Goal: Task Accomplishment & Management: Complete application form

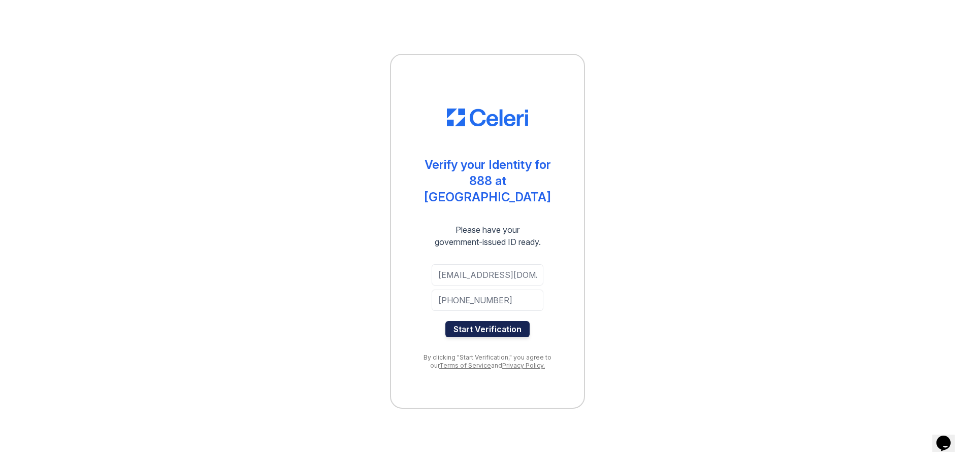
click at [494, 322] on button "Start Verification" at bounding box center [487, 329] width 84 height 16
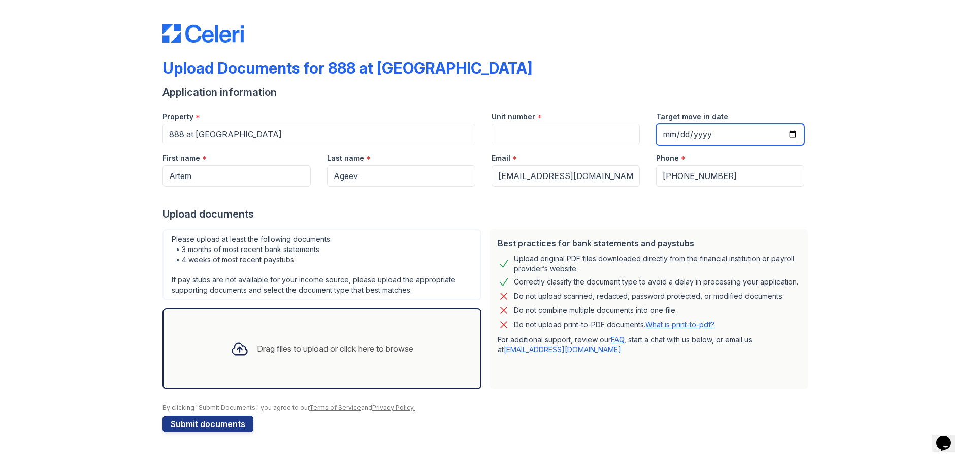
click at [691, 134] on input "Target move in date" at bounding box center [730, 134] width 148 height 21
click at [696, 76] on div "Upload Documents for 888 at Grand Hope Park" at bounding box center [487, 72] width 650 height 26
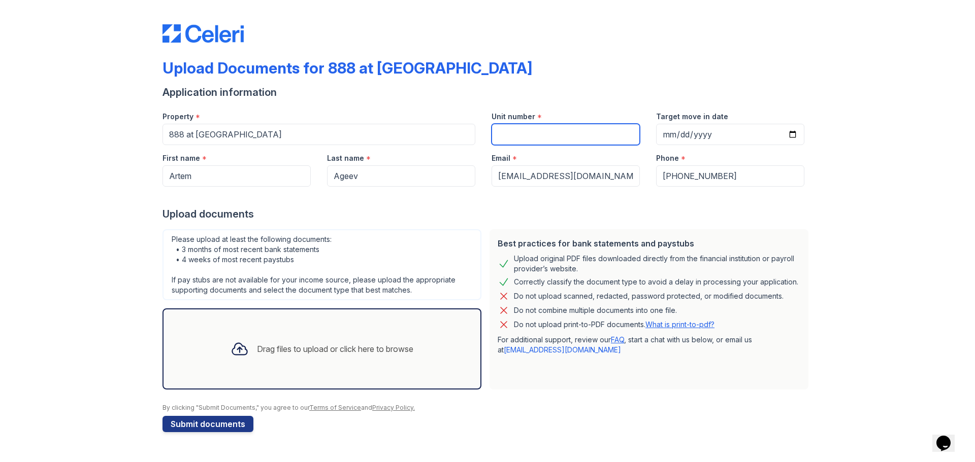
click at [545, 137] on input "Unit number" at bounding box center [565, 134] width 148 height 21
paste input "1714"
type input "1714"
click at [880, 233] on div "Upload Documents for 888 at Grand Hope Park Application information Property * …" at bounding box center [487, 226] width 942 height 453
click at [306, 348] on div "Drag files to upload or click here to browse" at bounding box center [335, 349] width 156 height 12
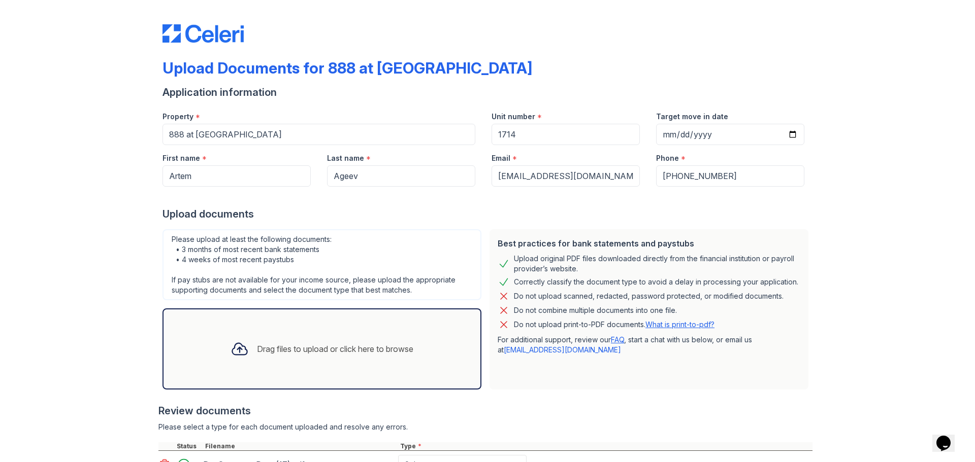
click at [344, 349] on div "Drag files to upload or click here to browse" at bounding box center [335, 349] width 156 height 12
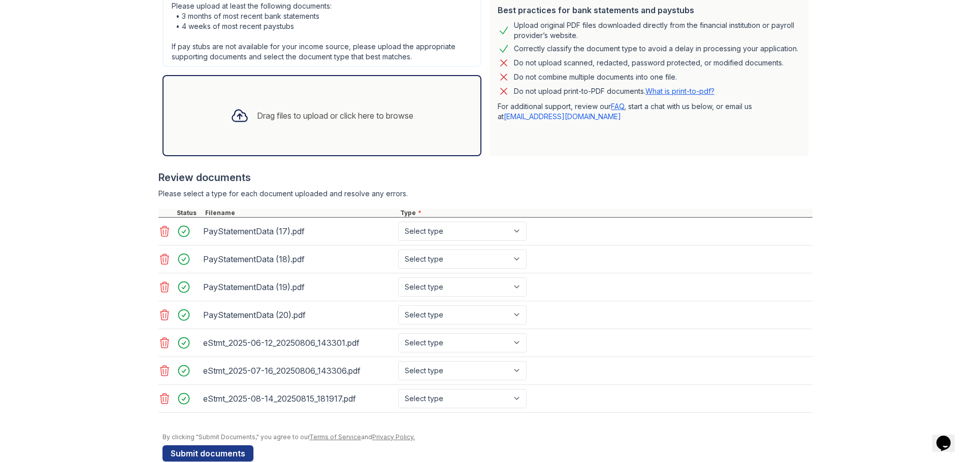
scroll to position [253, 0]
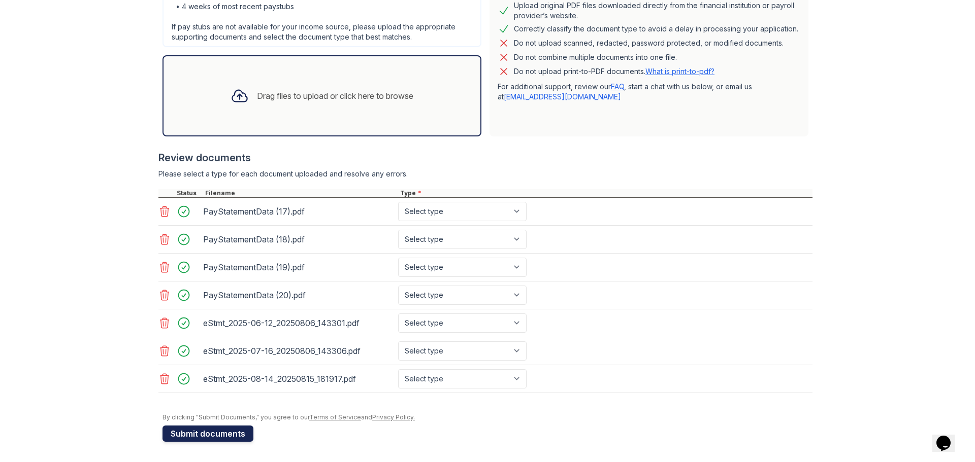
click at [182, 435] on button "Submit documents" at bounding box center [207, 434] width 91 height 16
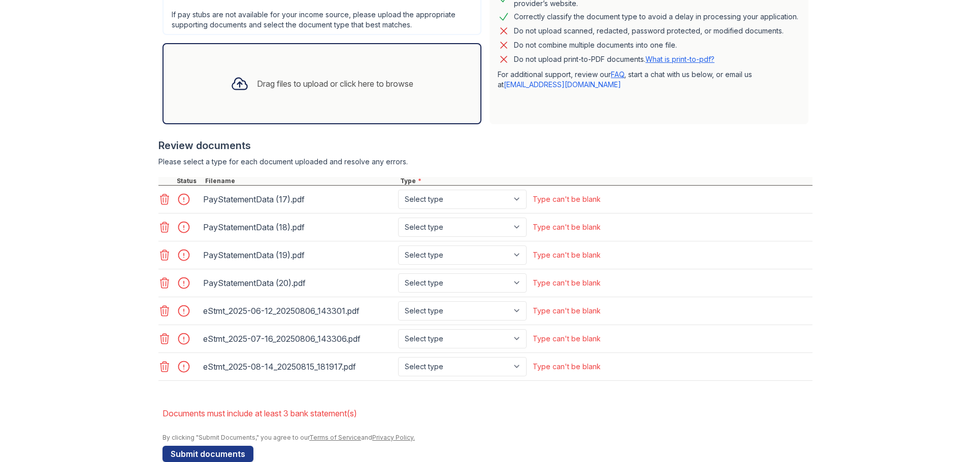
scroll to position [314, 0]
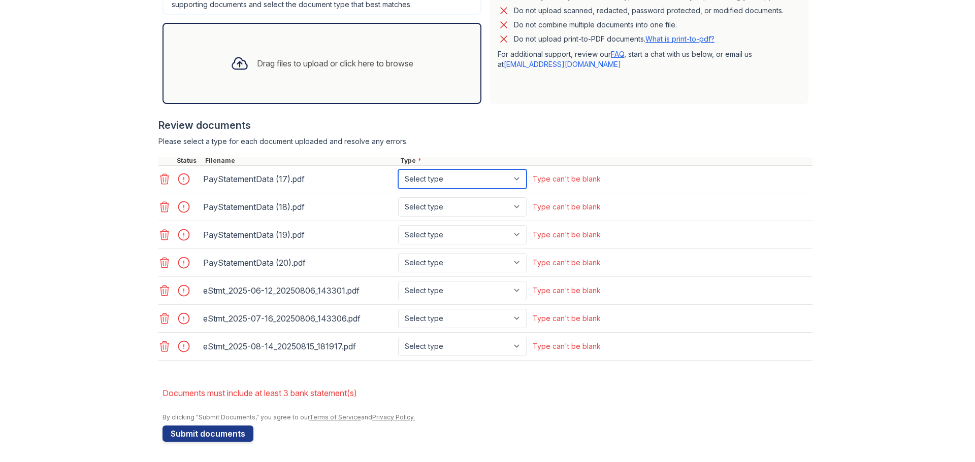
click at [516, 182] on select "Select type Paystub Bank Statement Offer Letter Tax Documents Benefit Award Let…" at bounding box center [462, 179] width 128 height 19
select select "paystub"
click at [398, 170] on select "Select type Paystub Bank Statement Offer Letter Tax Documents Benefit Award Let…" at bounding box center [462, 179] width 128 height 19
click at [503, 199] on select "Select type Paystub Bank Statement Offer Letter Tax Documents Benefit Award Let…" at bounding box center [462, 206] width 128 height 19
select select "paystub"
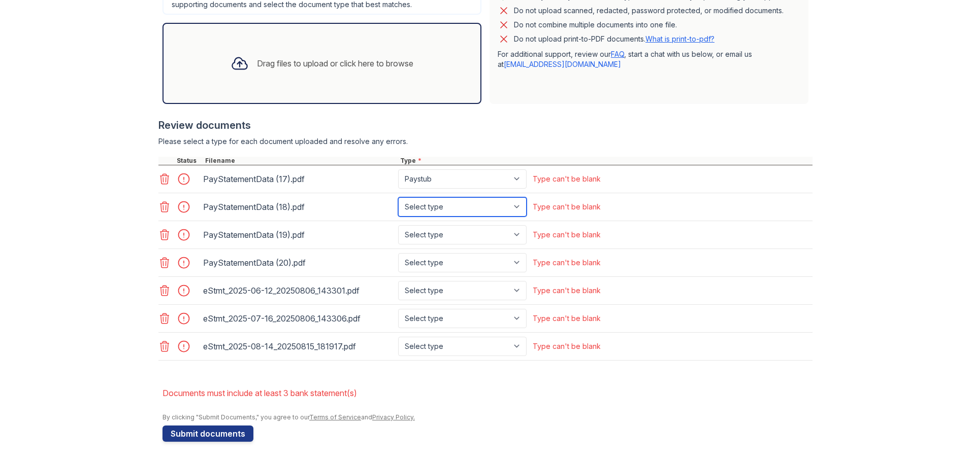
click at [398, 197] on select "Select type Paystub Bank Statement Offer Letter Tax Documents Benefit Award Let…" at bounding box center [462, 206] width 128 height 19
click at [500, 233] on select "Select type Paystub Bank Statement Offer Letter Tax Documents Benefit Award Let…" at bounding box center [462, 234] width 128 height 19
select select "paystub"
click at [398, 225] on select "Select type Paystub Bank Statement Offer Letter Tax Documents Benefit Award Let…" at bounding box center [462, 234] width 128 height 19
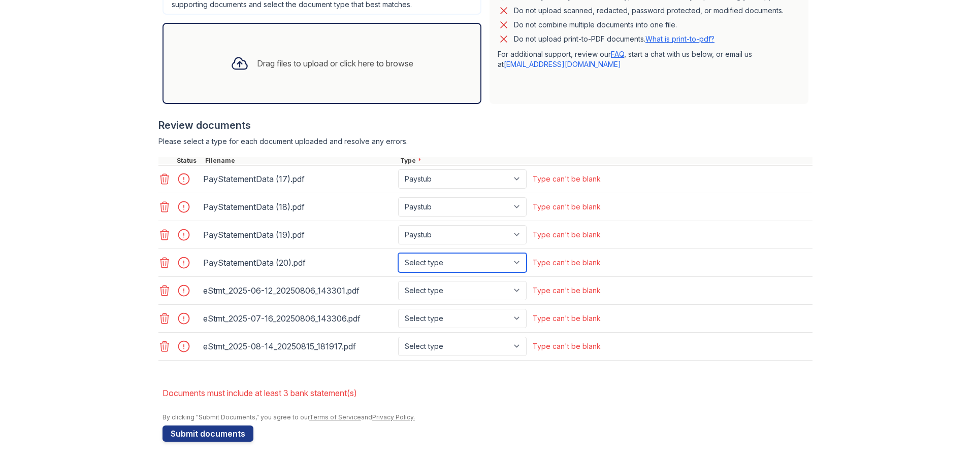
click at [508, 268] on select "Select type Paystub Bank Statement Offer Letter Tax Documents Benefit Award Let…" at bounding box center [462, 262] width 128 height 19
select select "paystub"
click at [398, 253] on select "Select type Paystub Bank Statement Offer Letter Tax Documents Benefit Award Let…" at bounding box center [462, 262] width 128 height 19
click at [497, 291] on select "Select type Paystub Bank Statement Offer Letter Tax Documents Benefit Award Let…" at bounding box center [462, 290] width 128 height 19
select select "bank_statement"
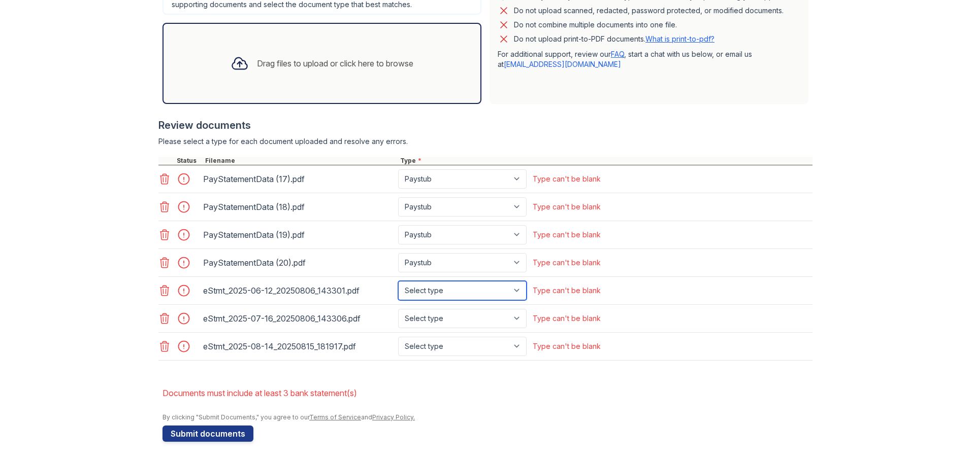
click at [398, 281] on select "Select type Paystub Bank Statement Offer Letter Tax Documents Benefit Award Let…" at bounding box center [462, 290] width 128 height 19
click at [480, 318] on select "Select type Paystub Bank Statement Offer Letter Tax Documents Benefit Award Let…" at bounding box center [462, 318] width 128 height 19
select select "bank_statement"
click at [398, 309] on select "Select type Paystub Bank Statement Offer Letter Tax Documents Benefit Award Let…" at bounding box center [462, 318] width 128 height 19
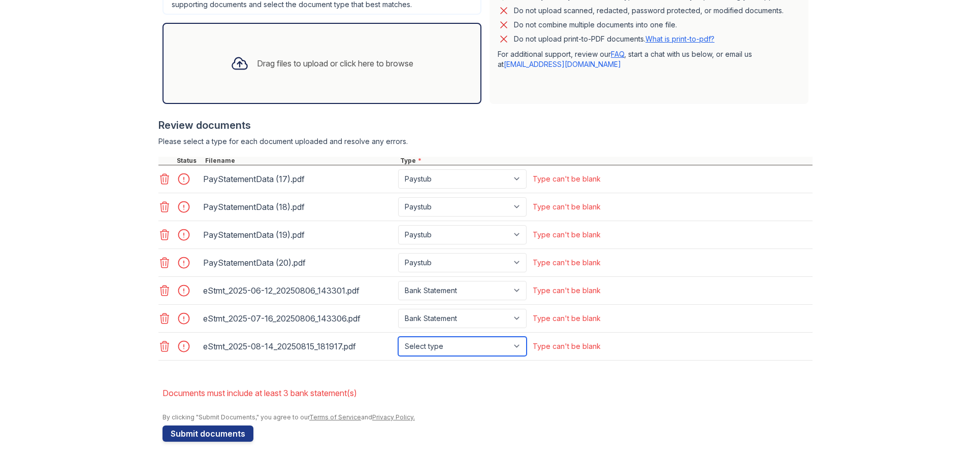
drag, startPoint x: 472, startPoint y: 347, endPoint x: 473, endPoint y: 356, distance: 8.6
click at [472, 347] on select "Select type Paystub Bank Statement Offer Letter Tax Documents Benefit Award Let…" at bounding box center [462, 346] width 128 height 19
select select "bank_statement"
click at [398, 337] on select "Select type Paystub Bank Statement Offer Letter Tax Documents Benefit Award Let…" at bounding box center [462, 346] width 128 height 19
click at [589, 391] on li "Documents must include at least 3 bank statement(s)" at bounding box center [487, 393] width 650 height 20
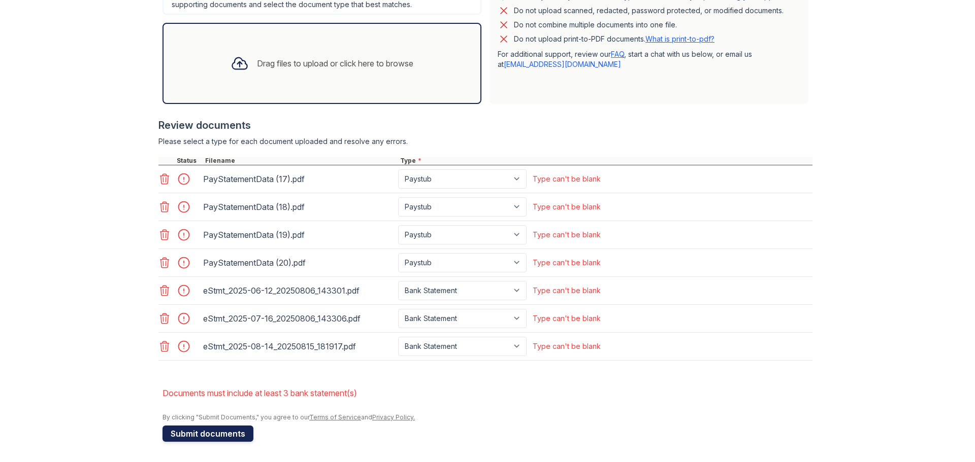
click at [224, 435] on button "Submit documents" at bounding box center [207, 434] width 91 height 16
